Goal: Information Seeking & Learning: Understand process/instructions

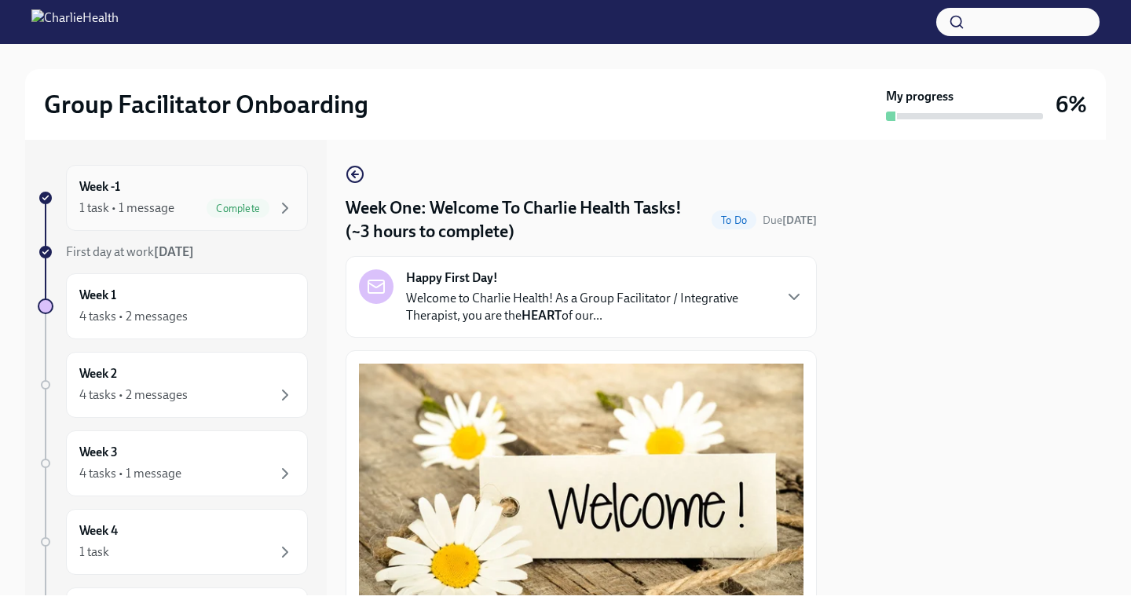
click at [161, 210] on div "1 task • 1 message" at bounding box center [126, 207] width 95 height 17
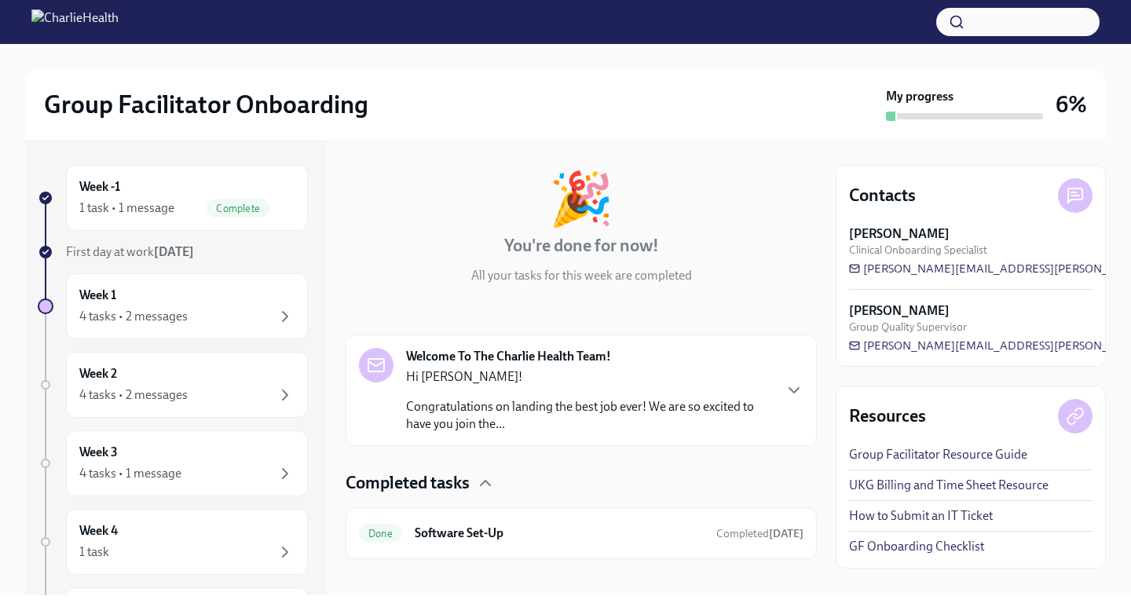
scroll to position [79, 0]
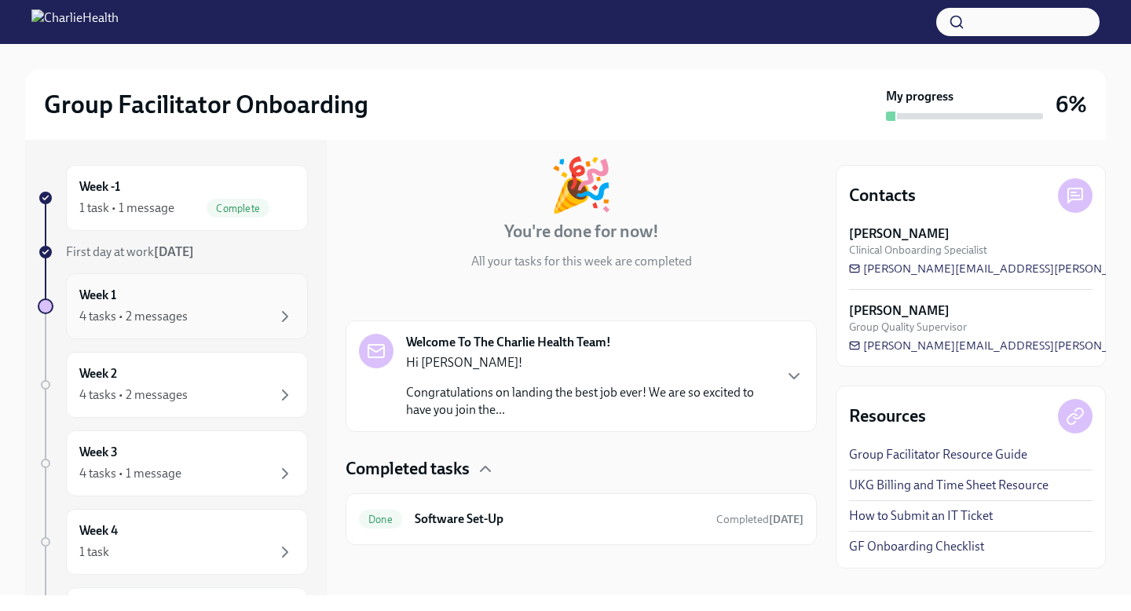
click at [191, 305] on div "Week 1 4 tasks • 2 messages" at bounding box center [186, 306] width 215 height 39
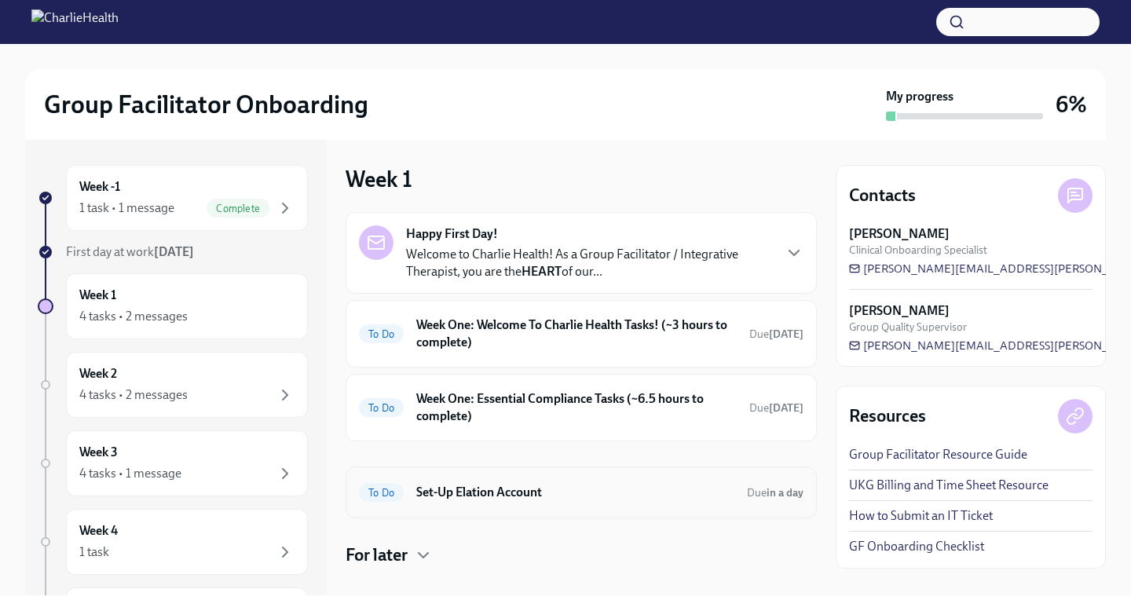
click at [470, 492] on h6 "Set-Up Elation Account" at bounding box center [575, 492] width 318 height 17
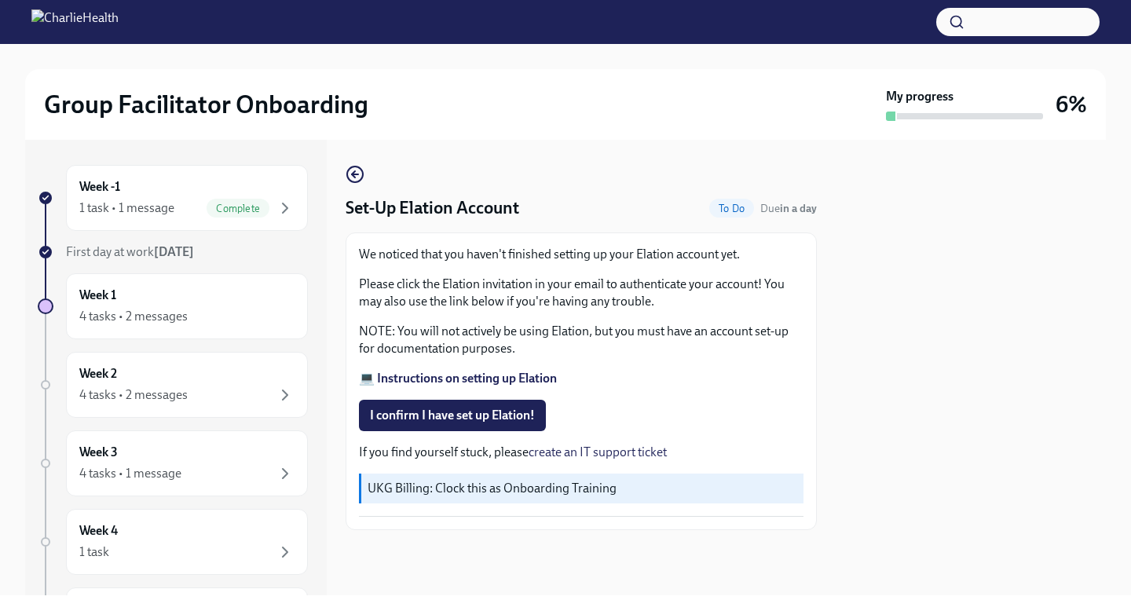
click at [590, 322] on div "We noticed that you haven't finished setting up your Elation account yet. Pleas…" at bounding box center [581, 316] width 444 height 141
click at [471, 350] on p "NOTE: You will not actively be using Elation, but you must have an account set-…" at bounding box center [581, 340] width 444 height 35
click at [484, 382] on strong "💻 Instructions on setting up Elation" at bounding box center [458, 378] width 198 height 15
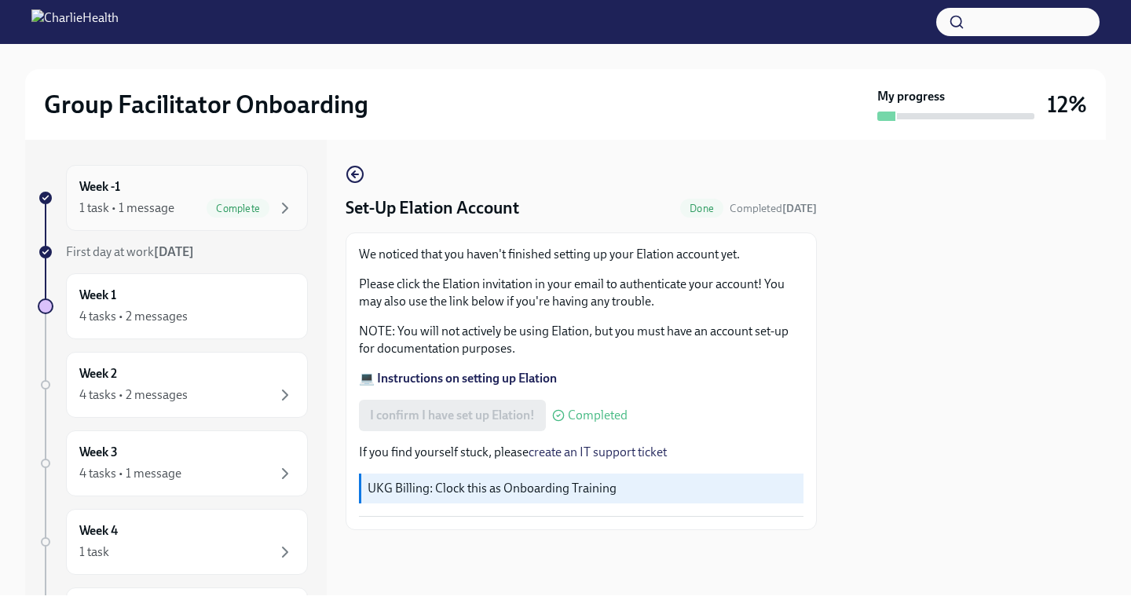
click at [163, 209] on div "1 task • 1 message" at bounding box center [126, 207] width 95 height 17
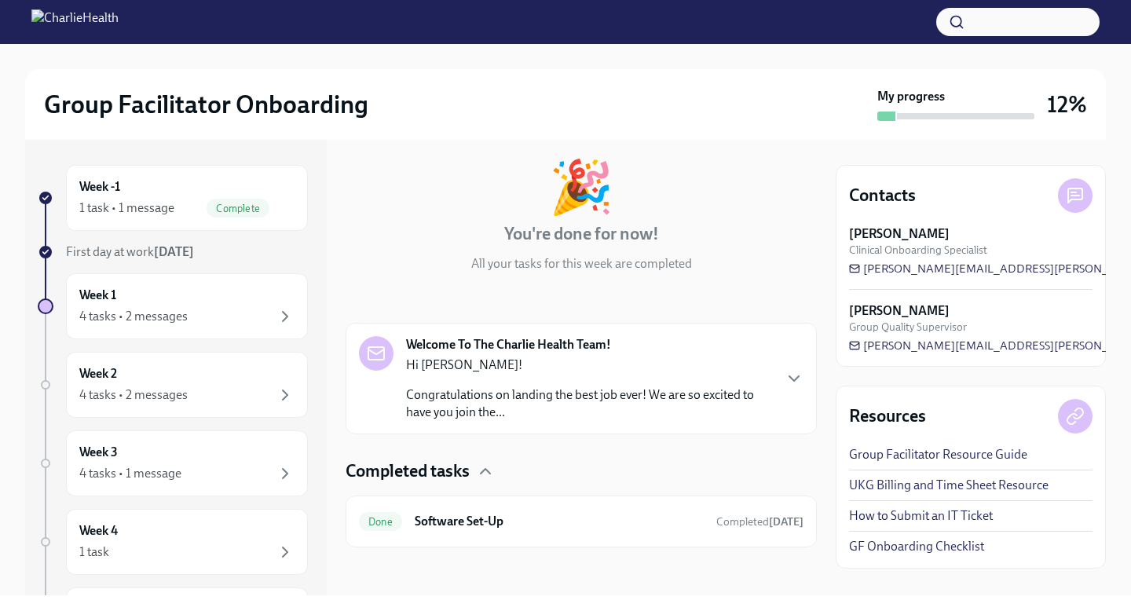
scroll to position [79, 0]
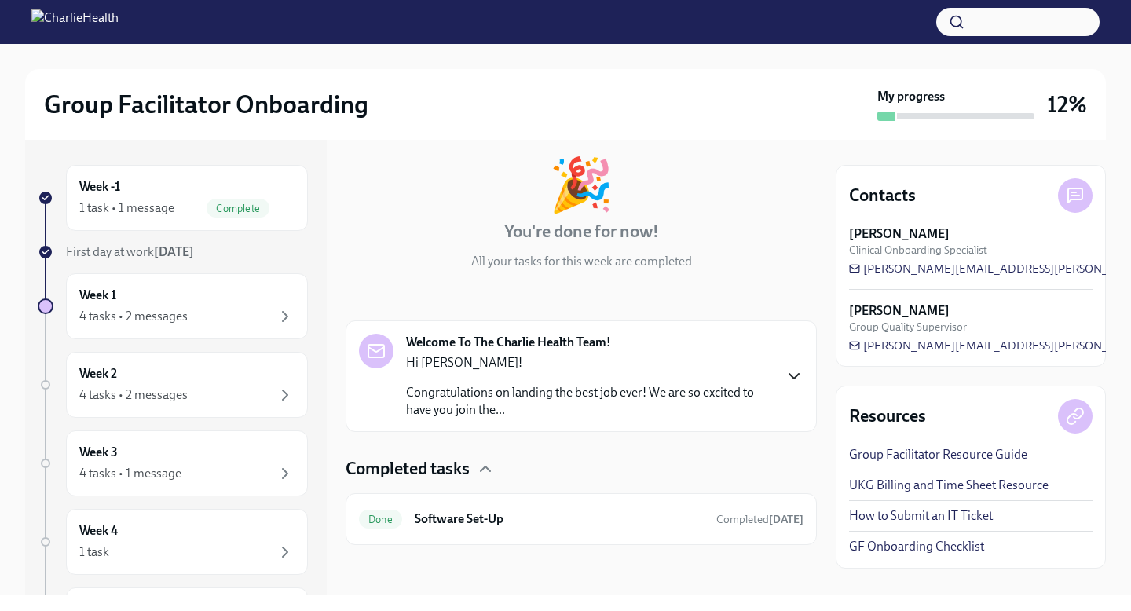
click at [795, 376] on icon "button" at bounding box center [793, 376] width 9 height 5
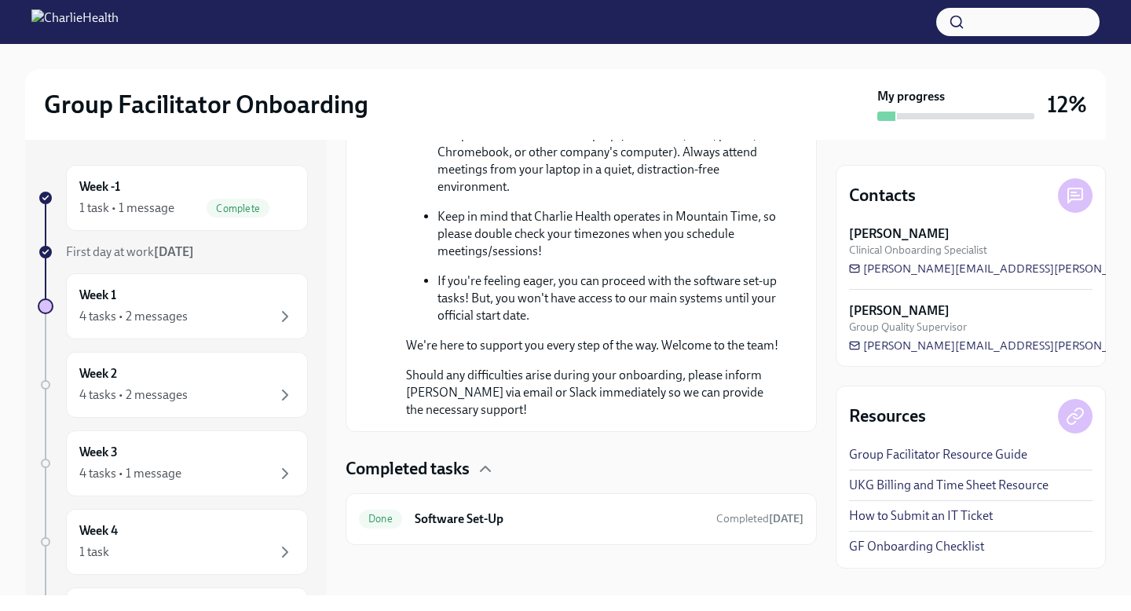
scroll to position [992, 0]
click at [108, 319] on div "4 tasks • 2 messages" at bounding box center [133, 316] width 108 height 17
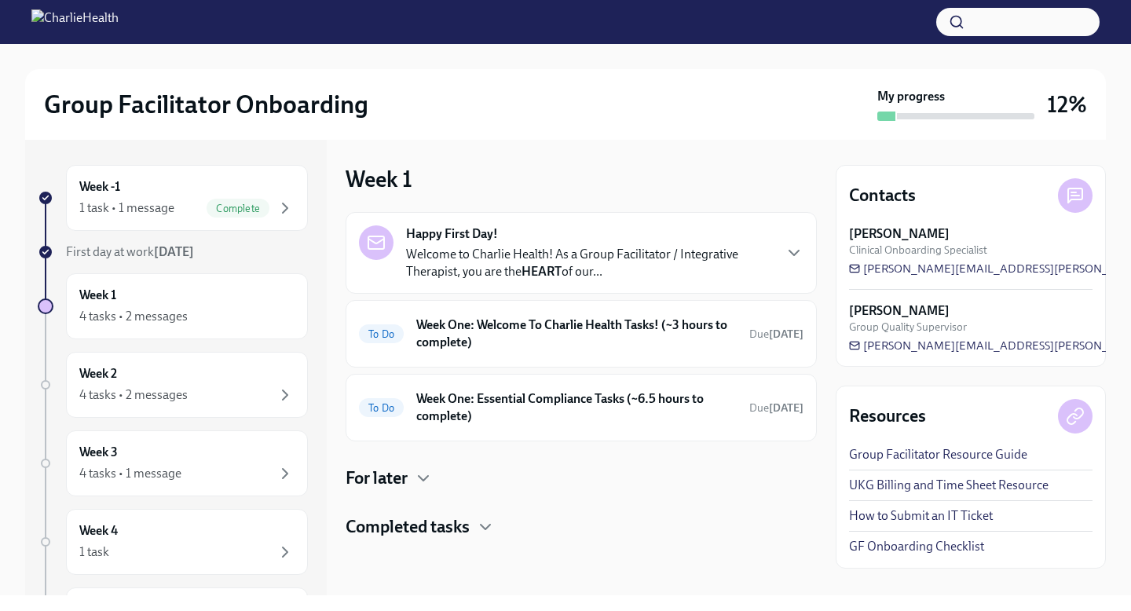
click at [642, 280] on div "Happy First Day! Welcome to Charlie Health! As a Group Facilitator / Integrativ…" at bounding box center [581, 253] width 471 height 82
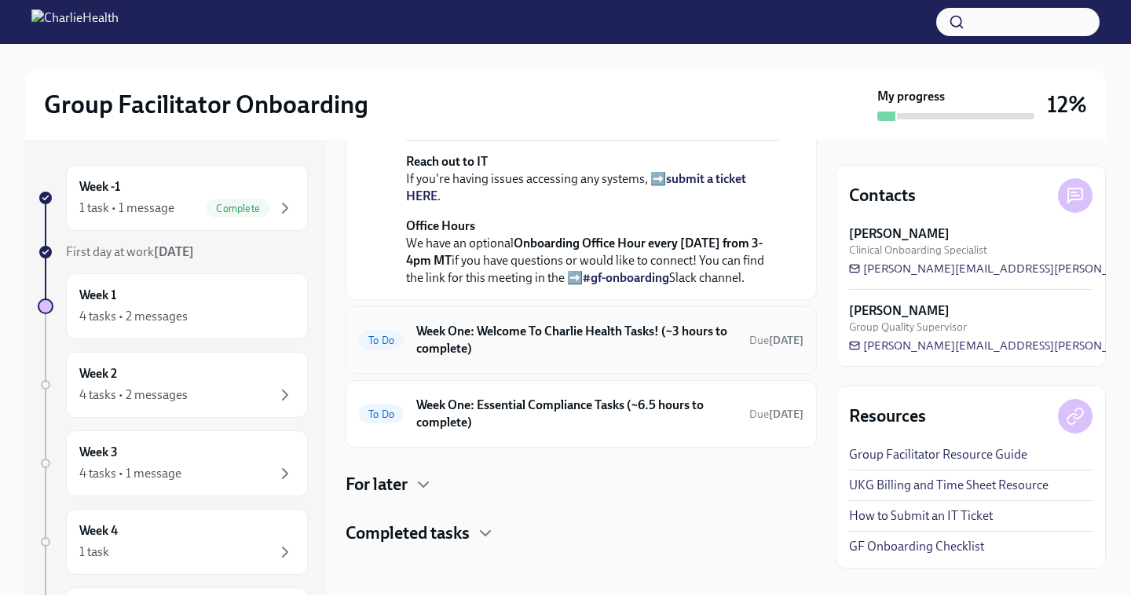
scroll to position [697, 0]
click at [392, 485] on h4 "For later" at bounding box center [377, 485] width 62 height 24
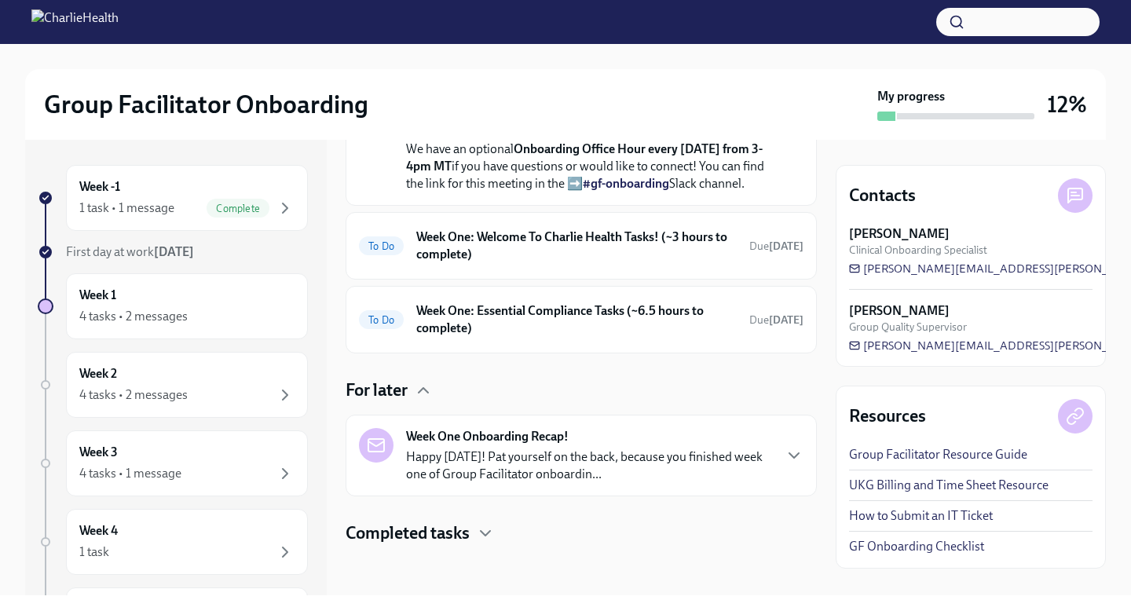
scroll to position [792, 0]
click at [539, 239] on h6 "Week One: Welcome To Charlie Health Tasks! (~3 hours to complete)" at bounding box center [576, 246] width 320 height 35
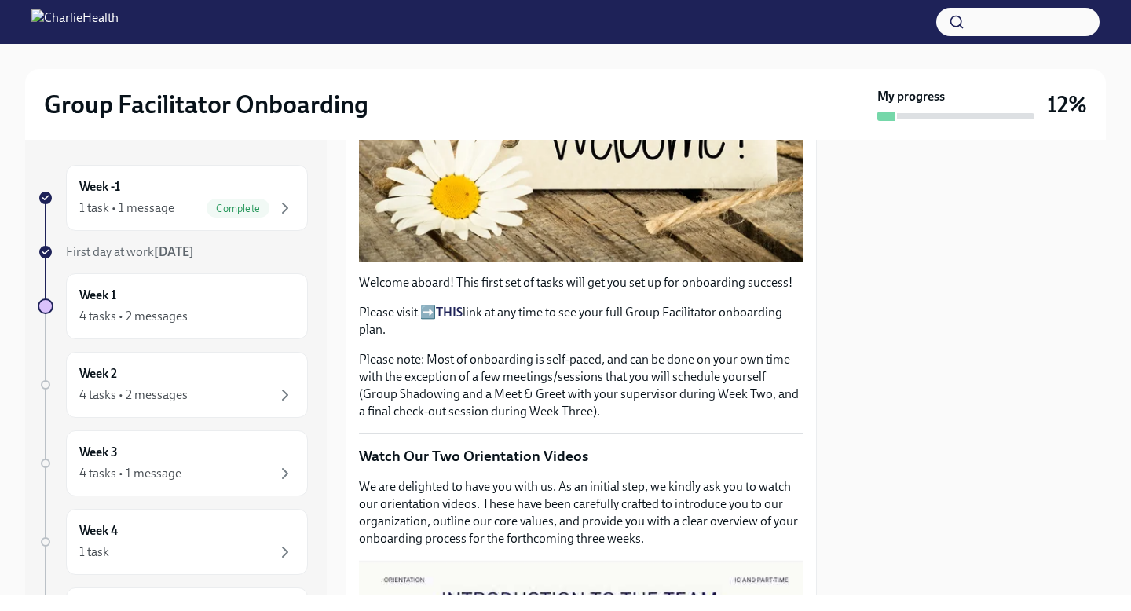
scroll to position [386, 0]
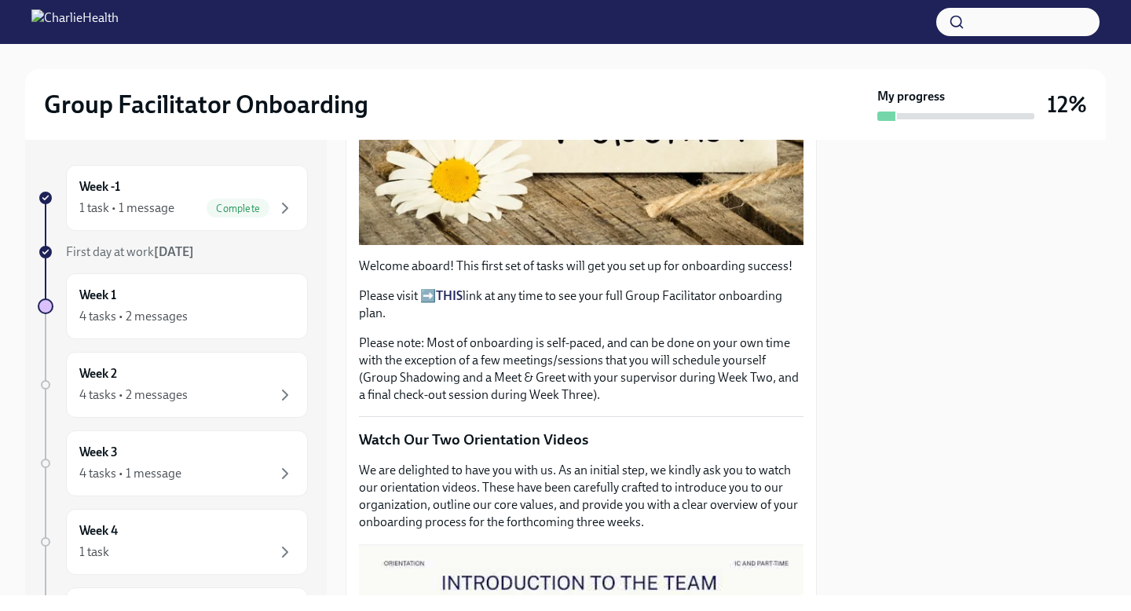
click at [447, 293] on strong "THIS" at bounding box center [449, 295] width 27 height 15
